Goal: Information Seeking & Learning: Learn about a topic

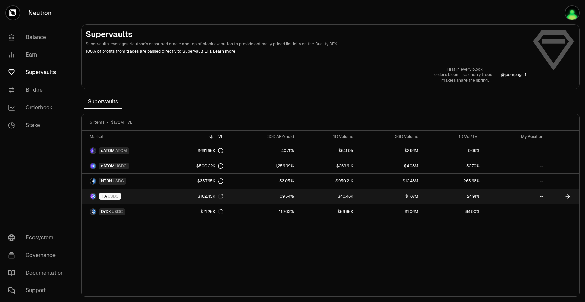
click at [266, 197] on link "109.54%" at bounding box center [262, 196] width 70 height 15
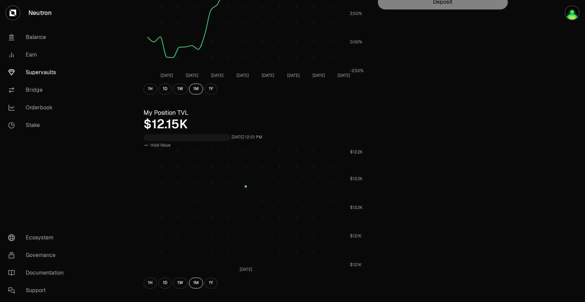
scroll to position [172, 0]
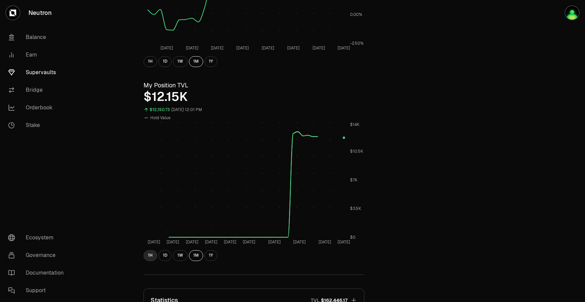
click at [148, 255] on button "1H" at bounding box center [151, 255] width 14 height 11
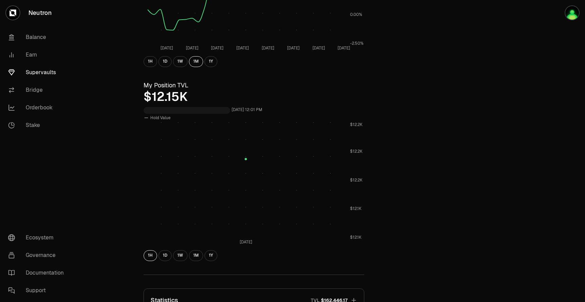
click at [158, 255] on div "1H 1D 1W 1M 1Y" at bounding box center [254, 255] width 221 height 11
click at [162, 257] on button "1D" at bounding box center [164, 255] width 13 height 11
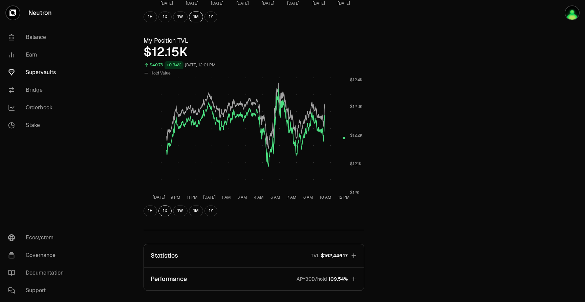
scroll to position [163, 0]
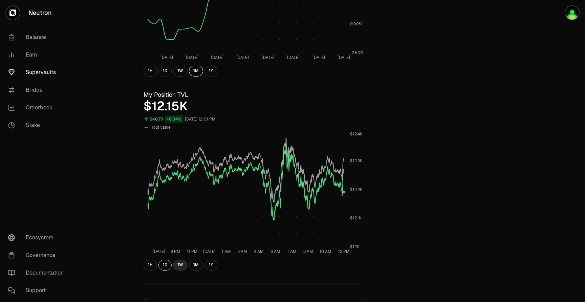
click at [178, 266] on button "1W" at bounding box center [180, 265] width 15 height 11
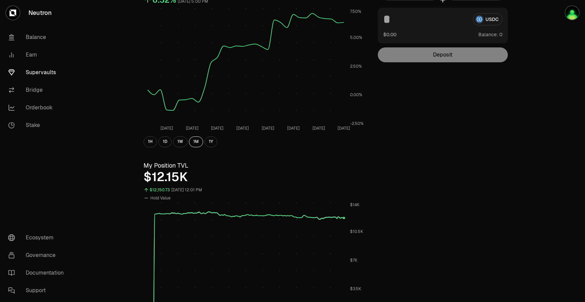
scroll to position [0, 0]
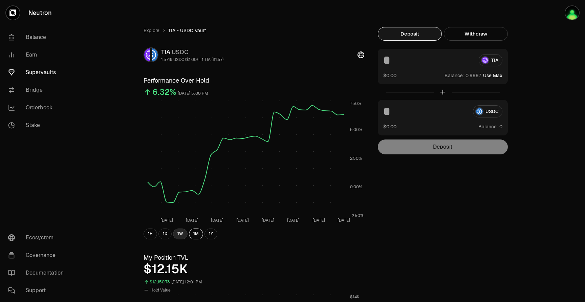
click at [184, 233] on button "1W" at bounding box center [180, 233] width 15 height 11
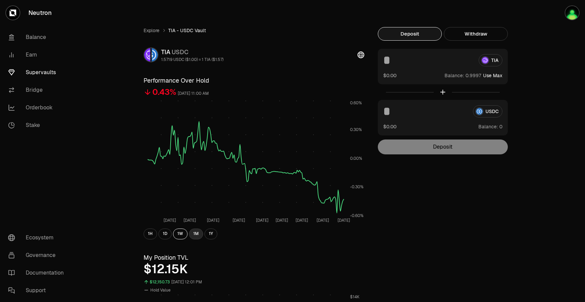
click at [194, 235] on button "1M" at bounding box center [196, 233] width 14 height 11
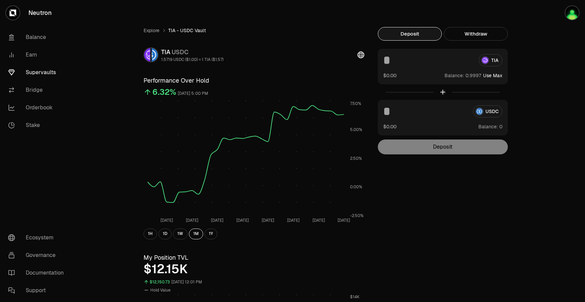
click at [204, 235] on div "1H 1D 1W 1M 1Y" at bounding box center [254, 233] width 221 height 11
click at [211, 234] on button "1Y" at bounding box center [210, 233] width 13 height 11
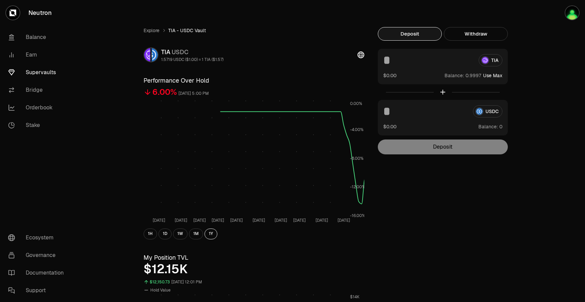
click at [196, 227] on div "[DATE] Oct [DATE] [DATE] [DATE] [DATE] [DATE] [DATE] [DATE] [DATE] -16.00% -12.…" at bounding box center [254, 169] width 221 height 139
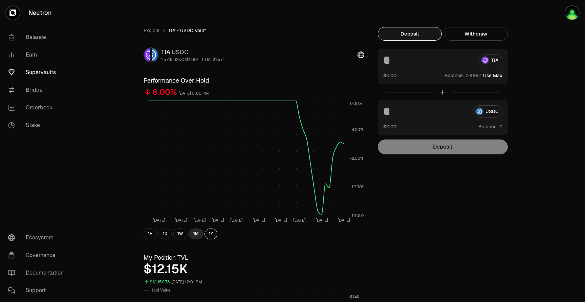
click at [196, 235] on button "1M" at bounding box center [196, 233] width 14 height 11
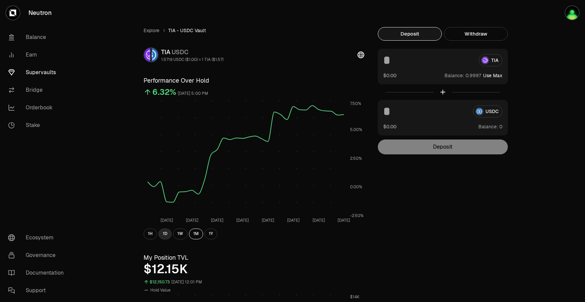
click at [168, 231] on button "1D" at bounding box center [164, 233] width 13 height 11
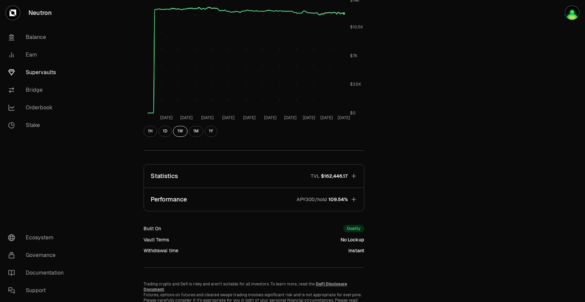
scroll to position [324, 0]
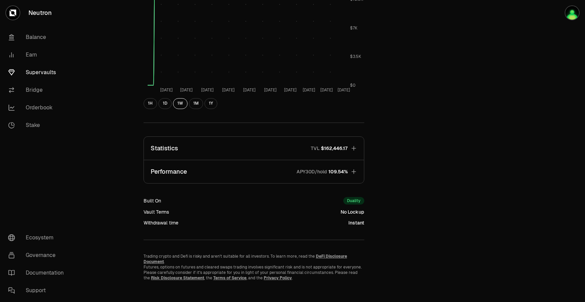
click at [231, 172] on button "Performance APY30D/hold 109.54%" at bounding box center [254, 171] width 220 height 23
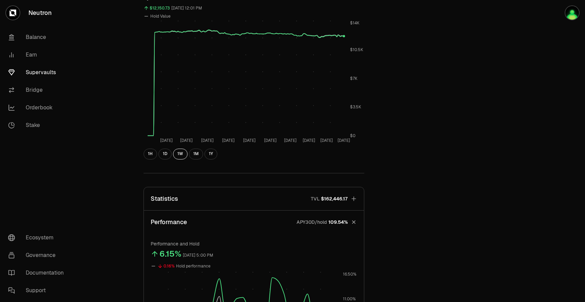
scroll to position [164, 0]
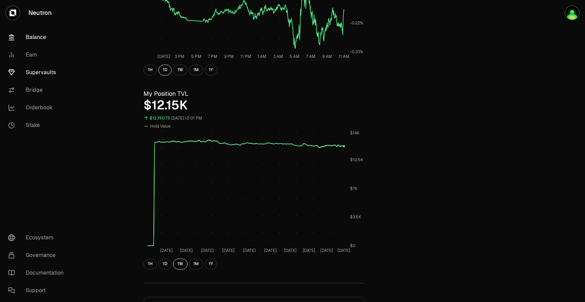
click at [52, 39] on link "Balance" at bounding box center [38, 37] width 70 height 18
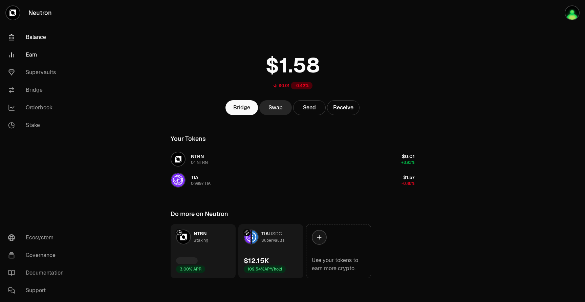
click at [41, 55] on link "Earn" at bounding box center [38, 55] width 70 height 18
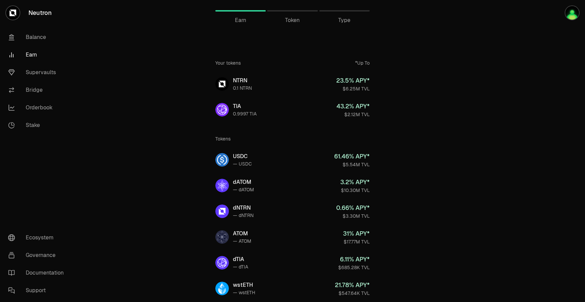
click at [33, 54] on link "Earn" at bounding box center [38, 55] width 70 height 18
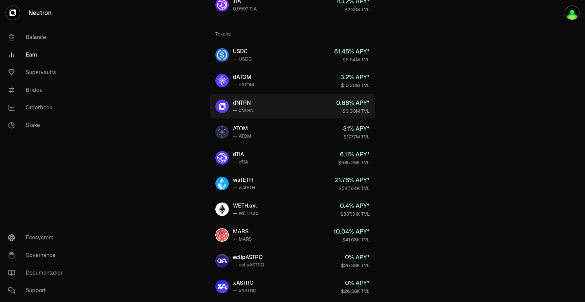
scroll to position [85, 0]
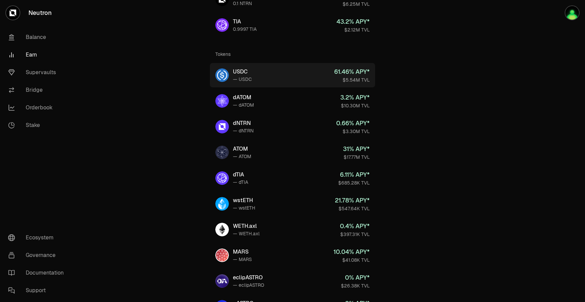
click at [306, 81] on link "USDC — USDC 61.46 % APY* $5.54M TVL" at bounding box center [292, 75] width 165 height 24
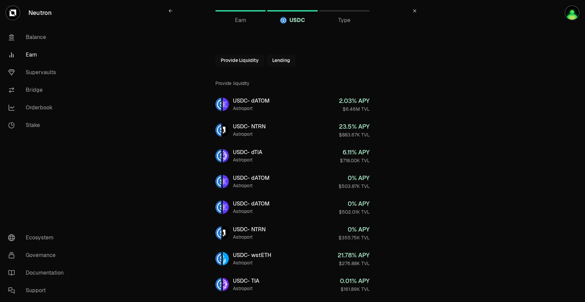
click at [346, 22] on span "Type" at bounding box center [344, 20] width 12 height 8
click at [30, 83] on link "Bridge" at bounding box center [38, 90] width 70 height 18
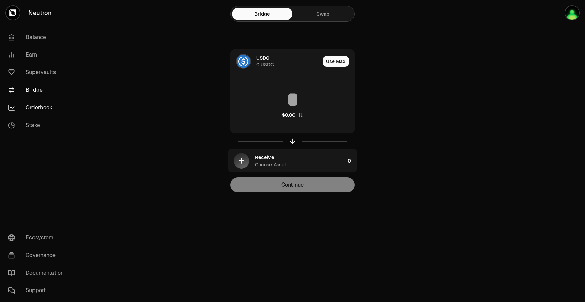
click at [50, 106] on link "Orderbook" at bounding box center [38, 108] width 70 height 18
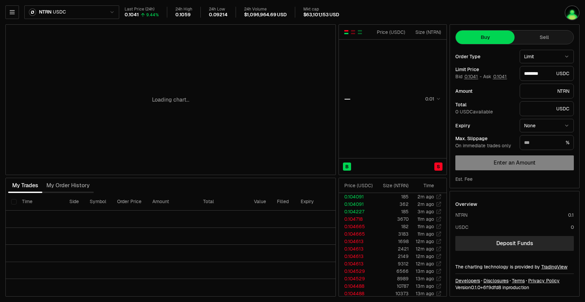
type input "********"
